Goal: Task Accomplishment & Management: Use online tool/utility

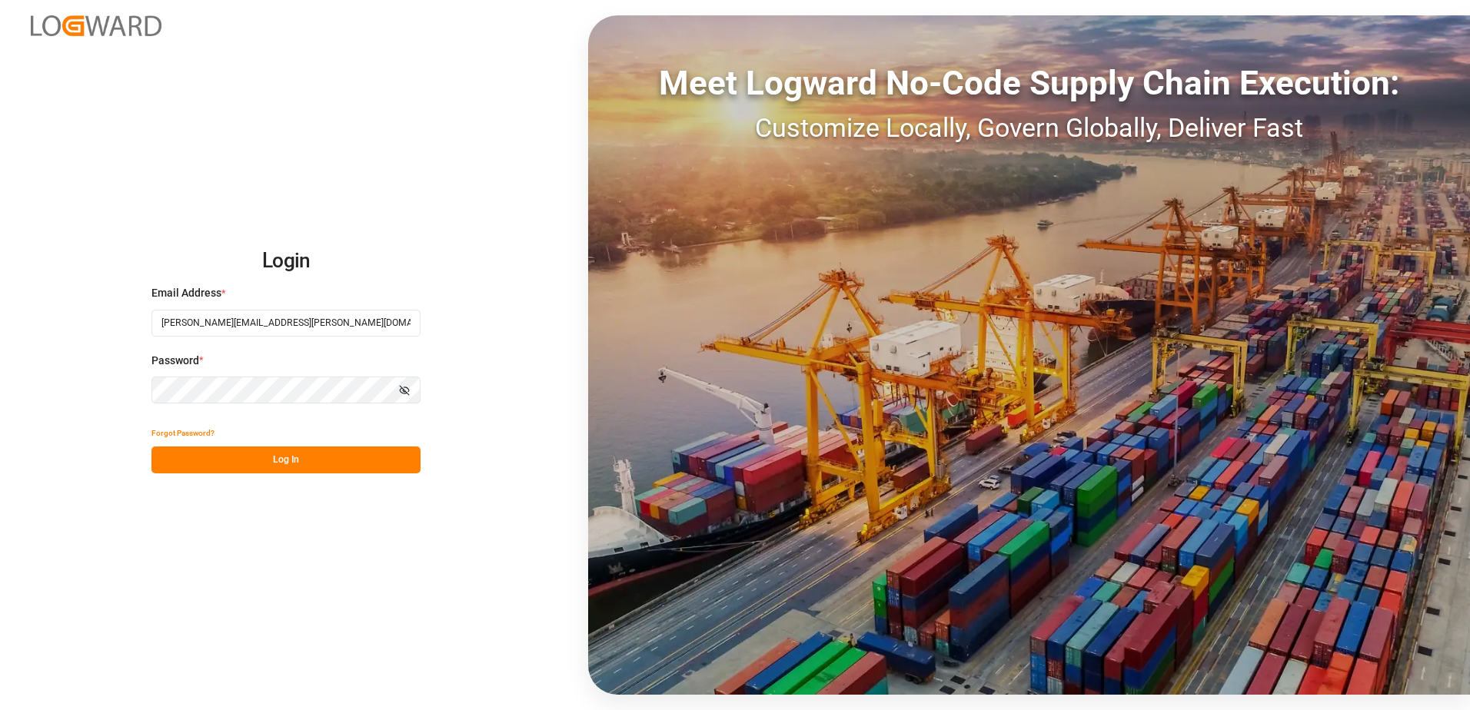
click at [303, 461] on button "Log In" at bounding box center [285, 460] width 269 height 27
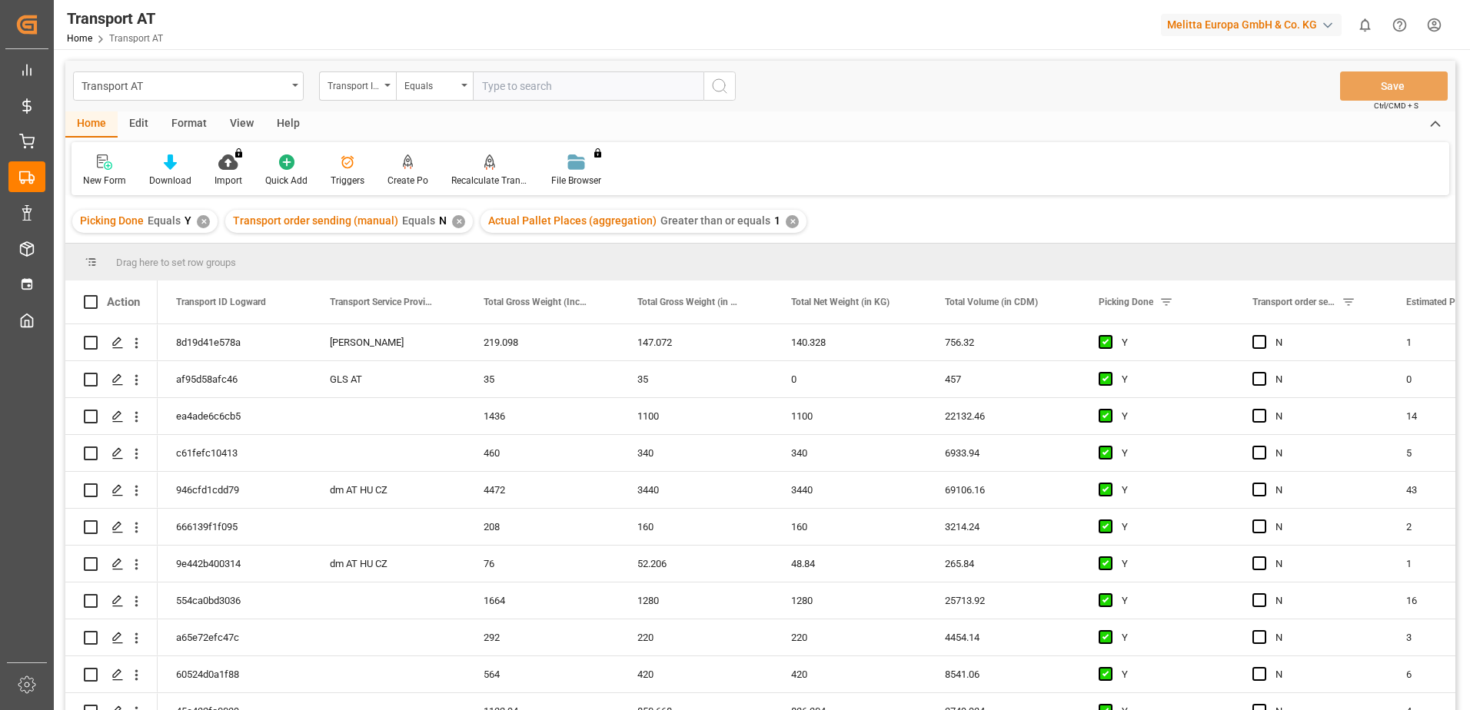
click at [243, 123] on div "View" at bounding box center [241, 124] width 47 height 26
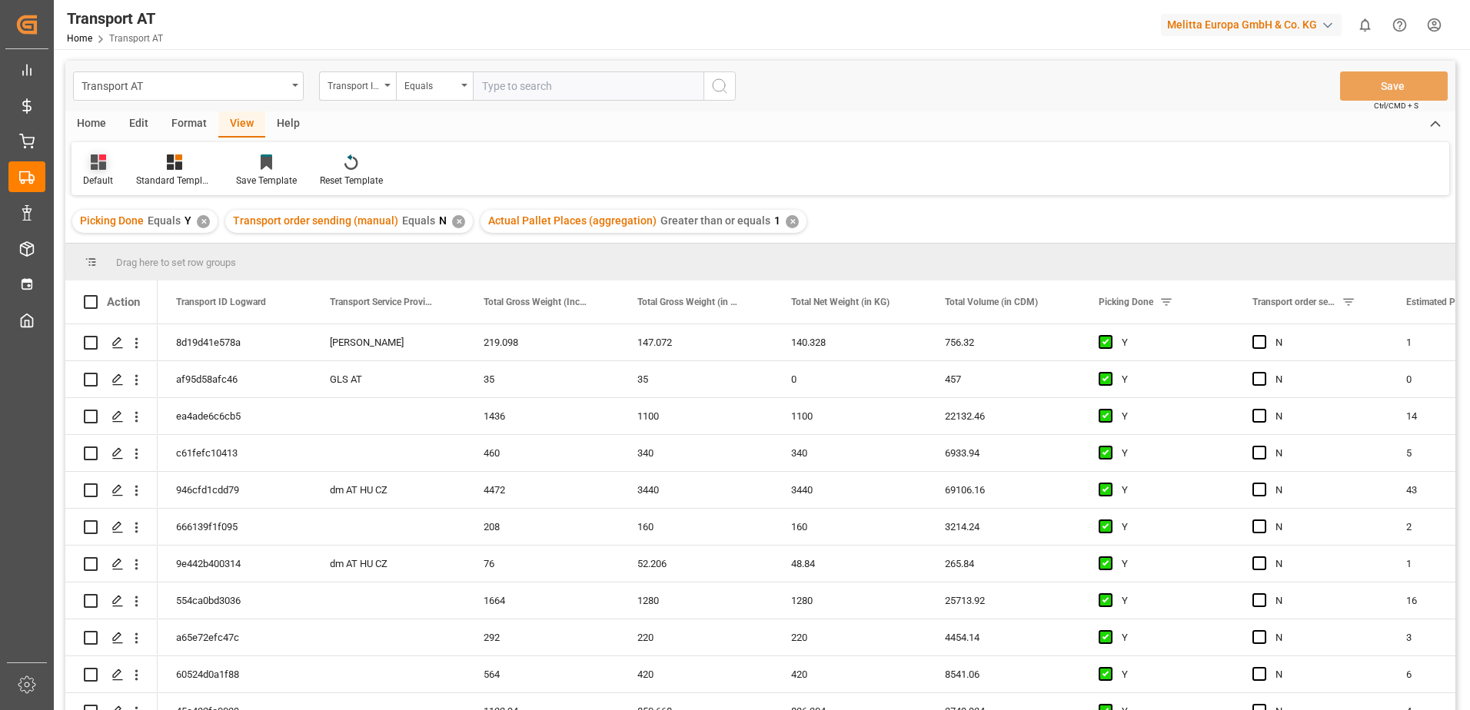
click at [106, 169] on div at bounding box center [98, 162] width 30 height 16
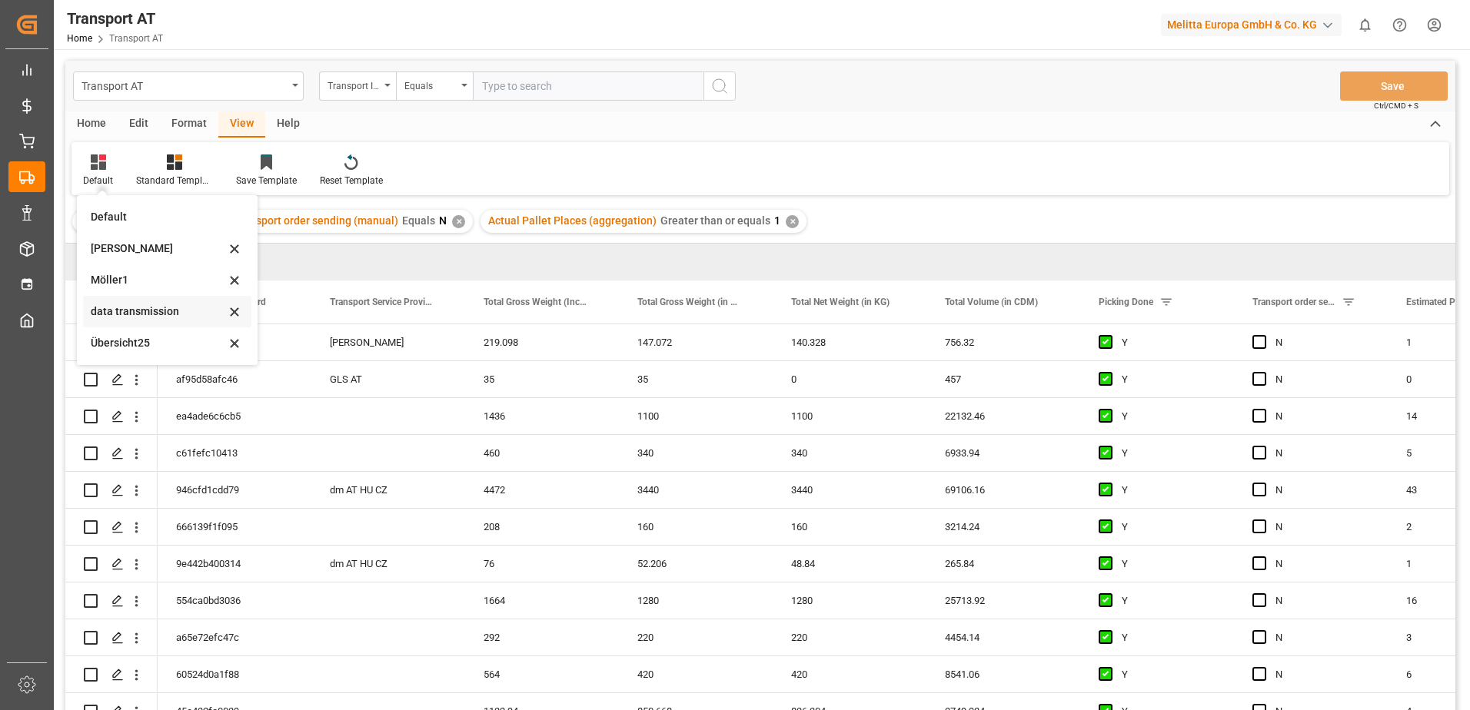
click at [130, 311] on div "data transmission" at bounding box center [158, 312] width 135 height 16
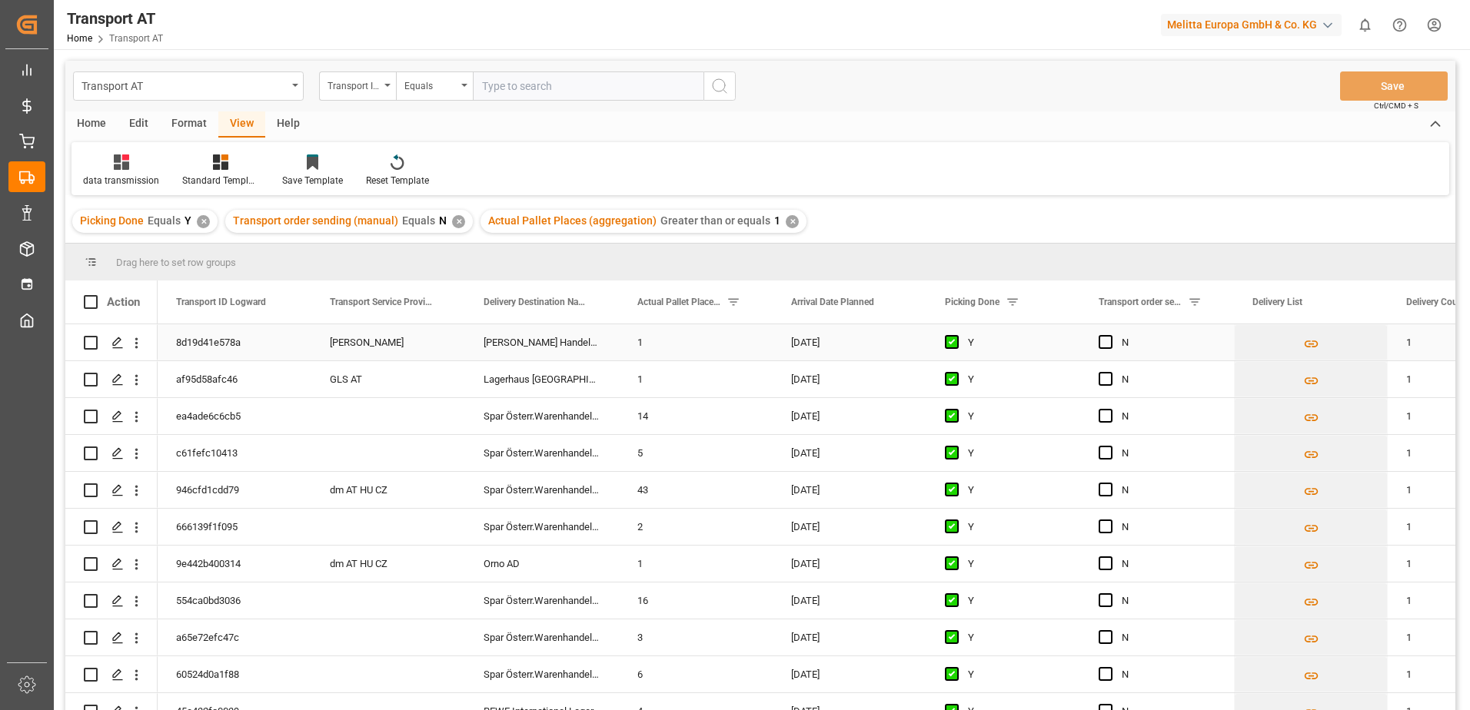
click at [1107, 343] on span "Press SPACE to select this row." at bounding box center [1106, 342] width 14 height 14
click at [1110, 335] on input "Press SPACE to select this row." at bounding box center [1110, 335] width 0 height 0
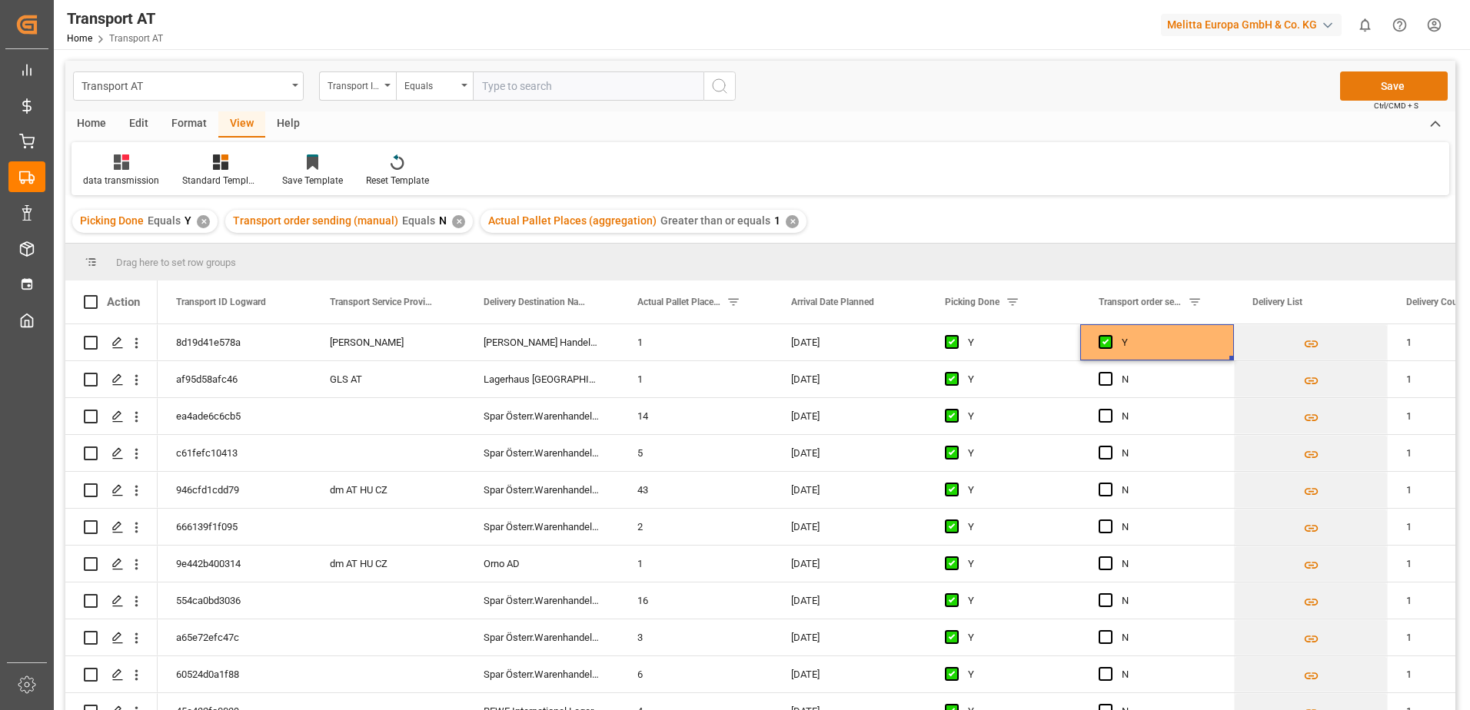
click at [1395, 77] on button "Save" at bounding box center [1394, 85] width 108 height 29
